Goal: Information Seeking & Learning: Learn about a topic

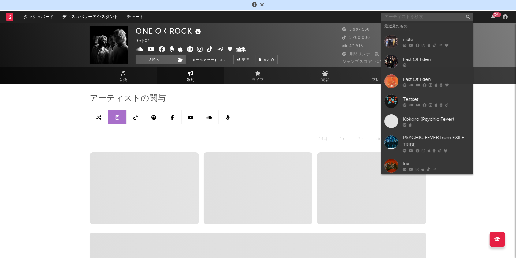
click at [393, 15] on input "text" at bounding box center [427, 17] width 92 height 8
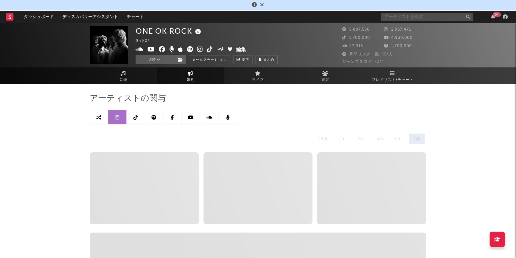
select select "6m"
type input "i-dle"
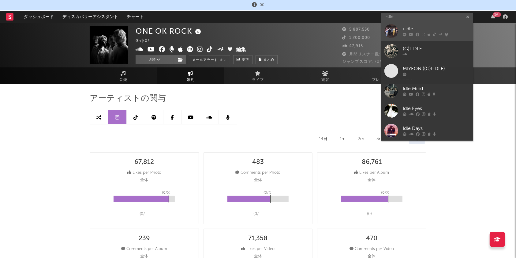
click at [413, 31] on div "i-dle" at bounding box center [436, 28] width 67 height 7
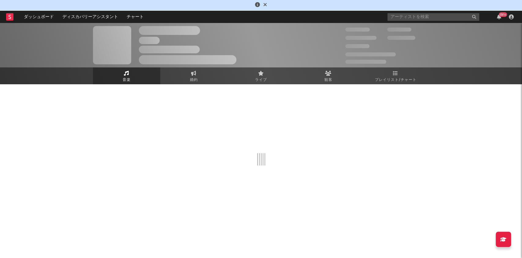
select select "6m"
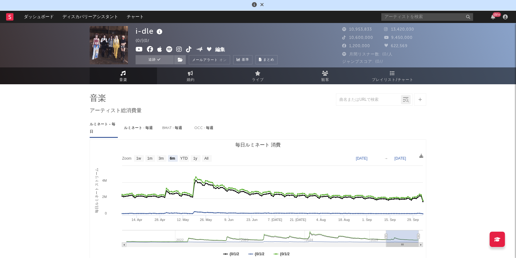
select select "6m"
click at [388, 76] on span "プレイリスト/チャート" at bounding box center [393, 79] width 42 height 7
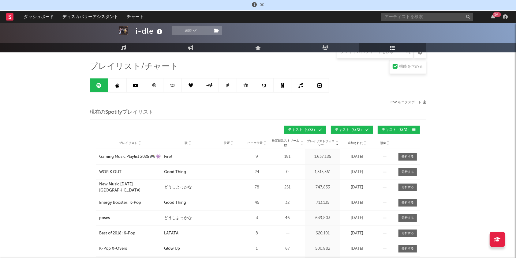
scroll to position [81, 0]
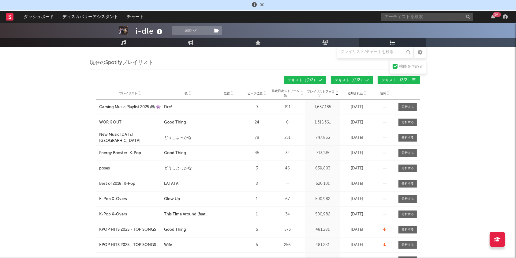
click at [192, 93] on div "歌" at bounding box center [188, 93] width 48 height 5
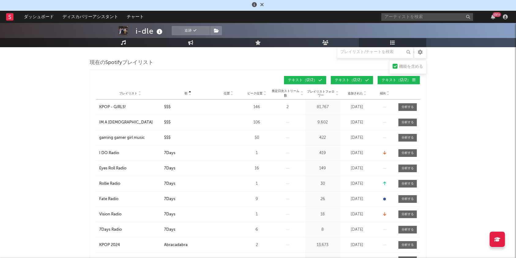
click at [191, 91] on icon at bounding box center [189, 92] width 3 height 2
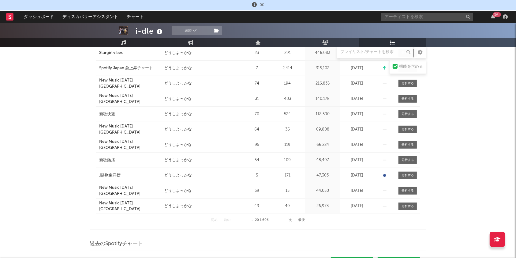
scroll to position [285, 0]
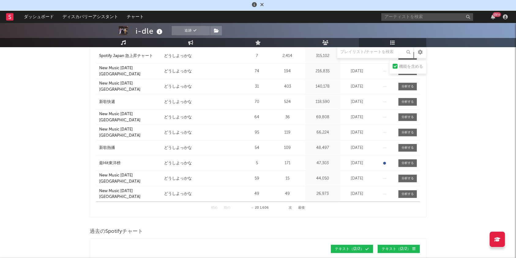
click at [290, 207] on button "次" at bounding box center [290, 207] width 3 height 3
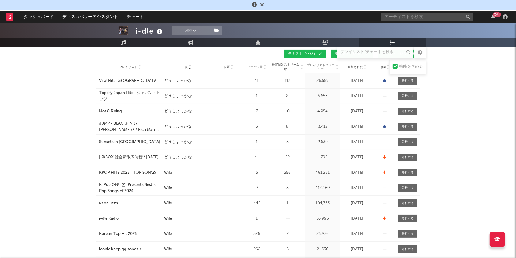
scroll to position [81, 0]
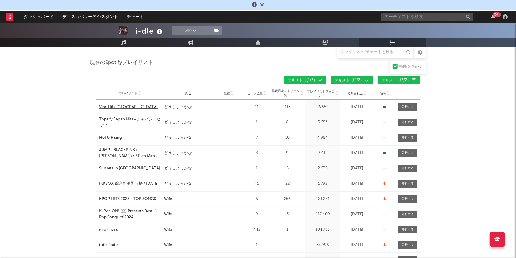
click at [124, 105] on div "Viral Hits [GEOGRAPHIC_DATA]" at bounding box center [128, 107] width 58 height 6
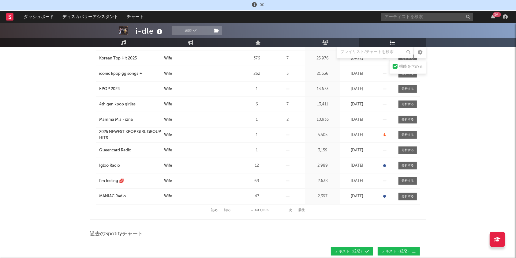
scroll to position [326, 0]
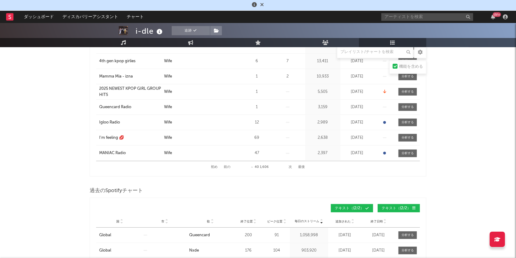
click at [225, 166] on button "前の" at bounding box center [227, 166] width 7 height 3
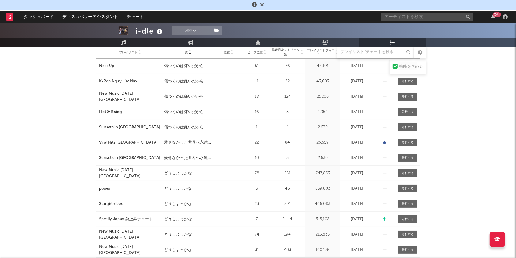
scroll to position [163, 0]
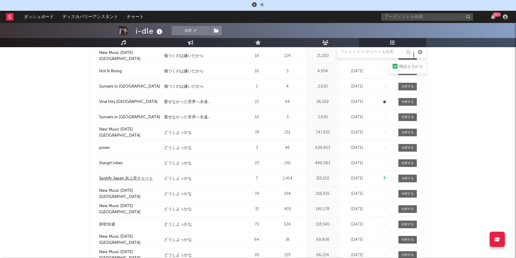
click at [139, 177] on div "Spotify Japan 急上昇チャート" at bounding box center [126, 178] width 54 height 6
click at [415, 177] on span at bounding box center [407, 178] width 18 height 8
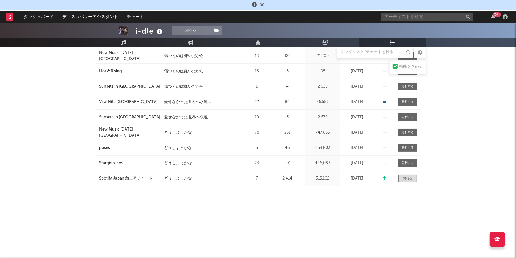
select select "1w"
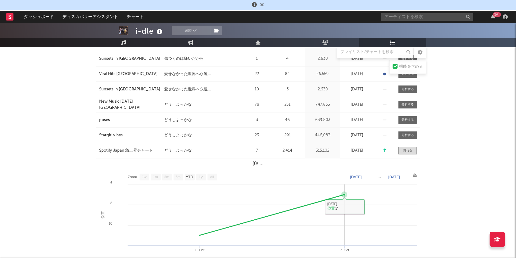
scroll to position [204, 0]
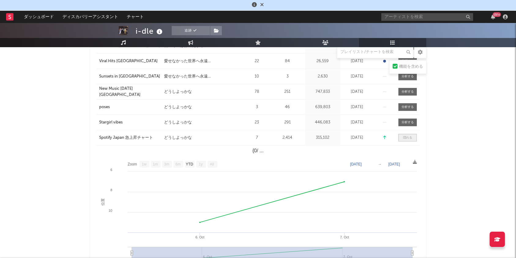
click at [410, 137] on div at bounding box center [407, 137] width 9 height 5
